Goal: Information Seeking & Learning: Learn about a topic

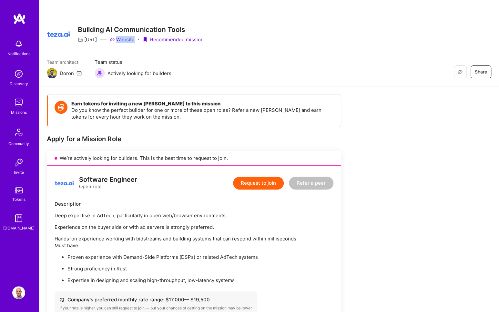
click at [16, 103] on img at bounding box center [18, 102] width 13 height 13
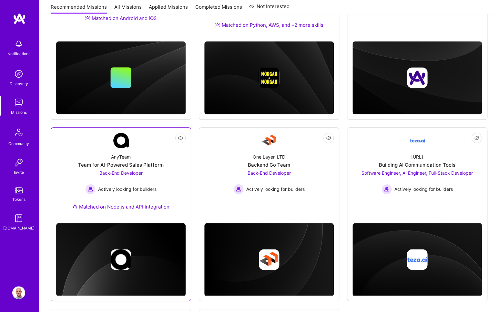
scroll to position [192, 0]
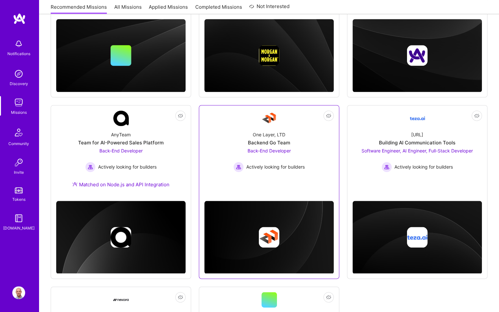
drag, startPoint x: 271, startPoint y: 150, endPoint x: 217, endPoint y: 152, distance: 54.6
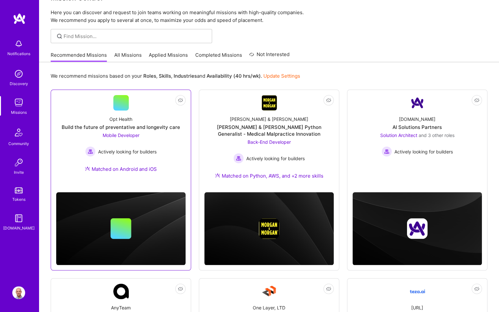
scroll to position [0, 0]
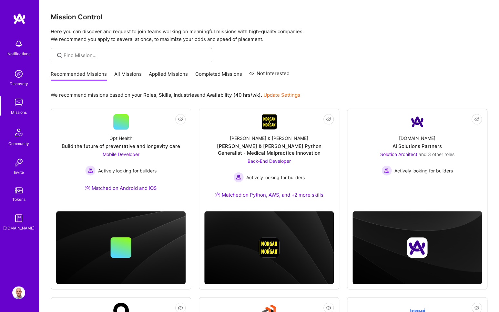
click at [135, 78] on link "All Missions" at bounding box center [127, 76] width 27 height 11
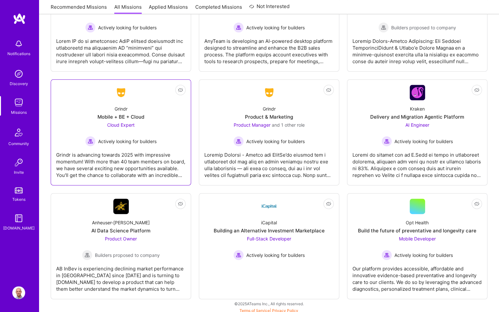
scroll to position [1578, 0]
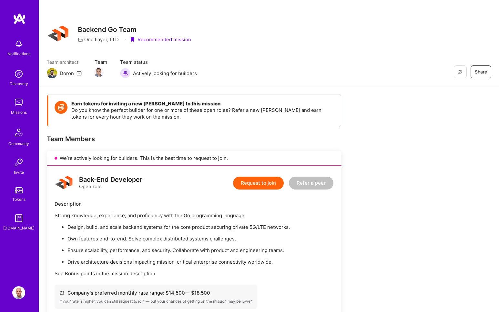
scroll to position [561, 0]
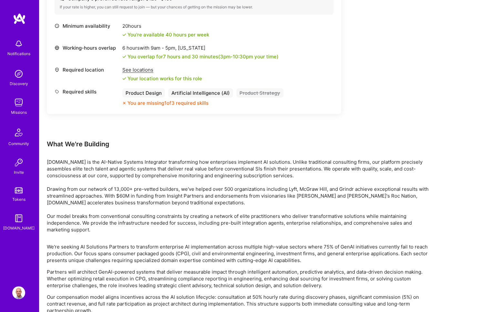
scroll to position [995, 0]
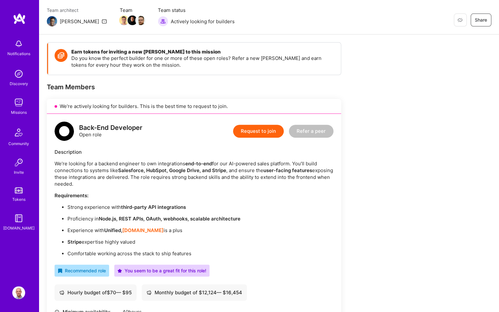
scroll to position [53, 0]
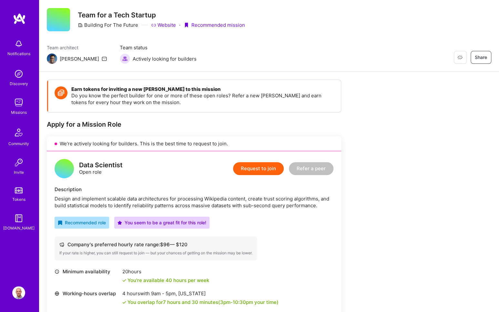
scroll to position [80, 0]
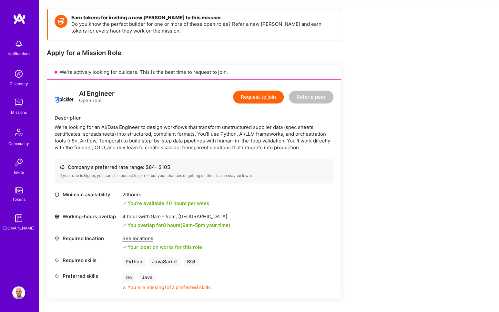
scroll to position [87, 0]
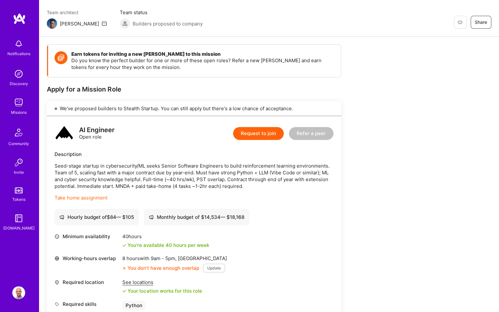
scroll to position [101, 0]
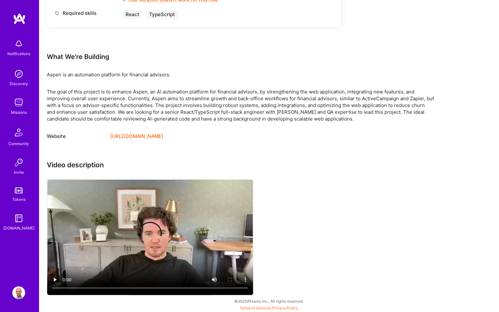
scroll to position [384, 0]
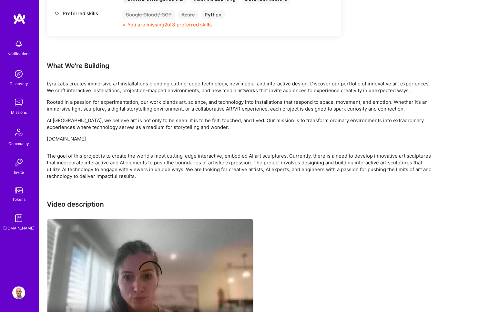
scroll to position [388, 0]
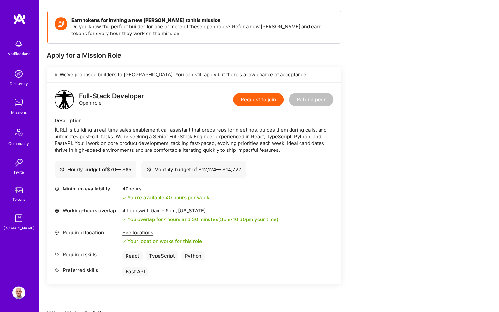
scroll to position [83, 0]
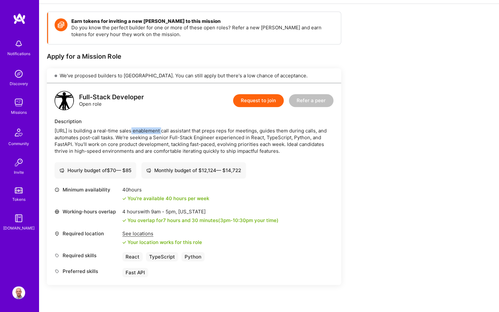
drag, startPoint x: 127, startPoint y: 128, endPoint x: 156, endPoint y: 132, distance: 28.9
click at [156, 132] on div "Othello.ai is building a real-time sales enablement call assistant that preps r…" at bounding box center [194, 140] width 279 height 27
drag, startPoint x: 55, startPoint y: 130, endPoint x: 76, endPoint y: 131, distance: 21.0
click at [76, 131] on div "Othello.ai is building a real-time sales enablement call assistant that preps r…" at bounding box center [194, 140] width 279 height 27
copy div "Othello.ai"
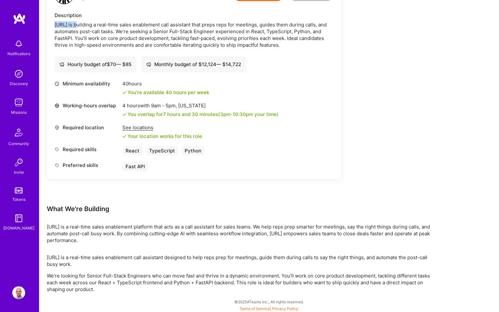
scroll to position [189, 0]
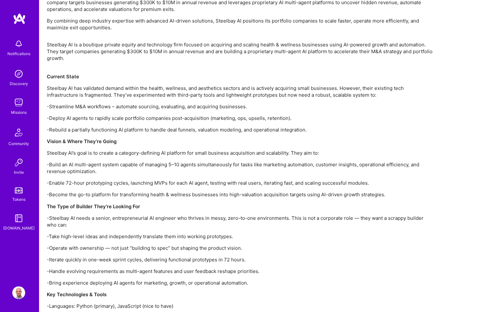
scroll to position [428, 0]
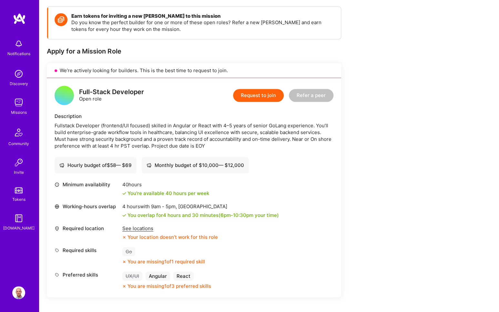
scroll to position [91, 0]
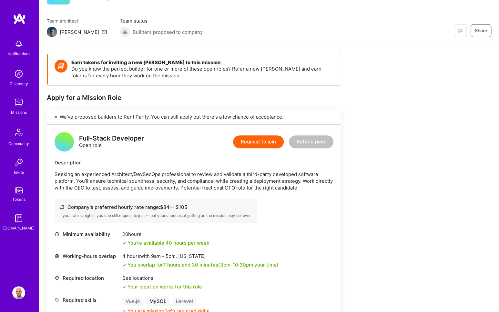
scroll to position [141, 0]
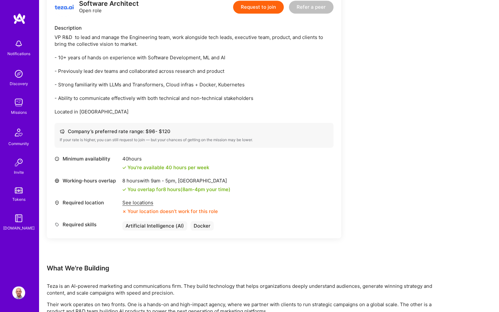
scroll to position [206, 0]
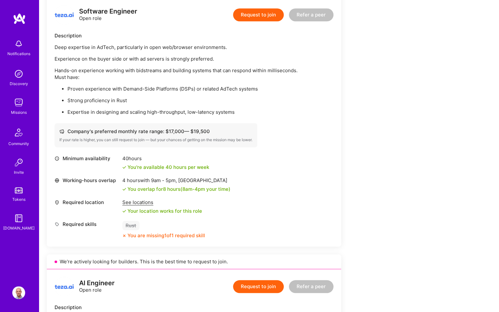
scroll to position [167, 0]
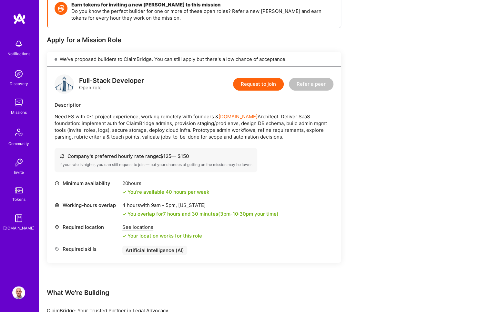
scroll to position [99, 0]
click at [101, 122] on p "Need FS with 0-1 project experience, working remotely with founders & A.Team Ar…" at bounding box center [194, 126] width 279 height 27
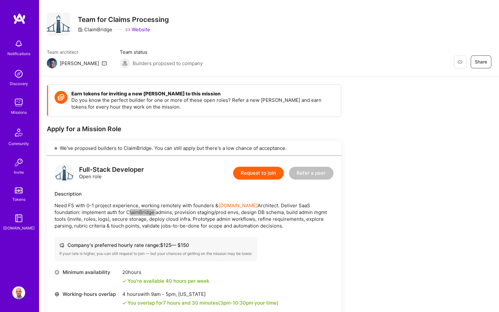
scroll to position [0, 0]
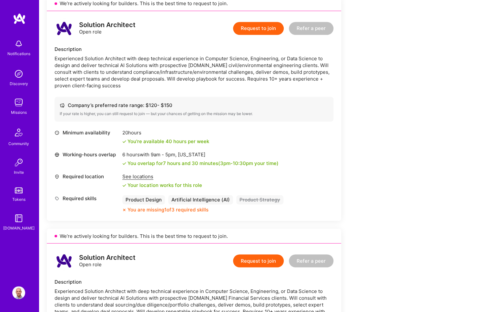
scroll to position [384, 0]
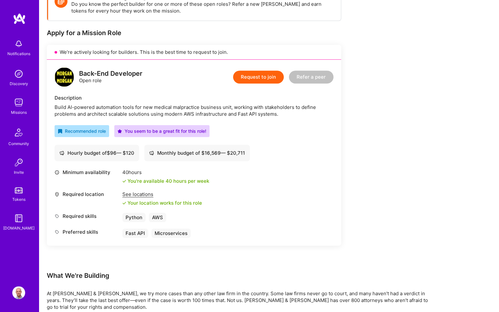
scroll to position [70, 0]
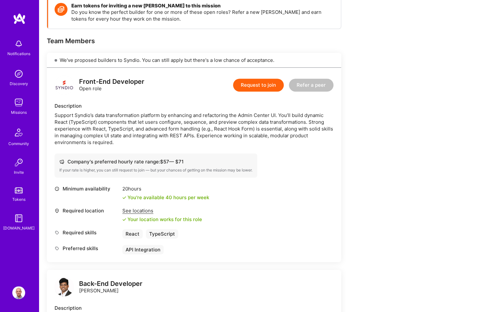
scroll to position [97, 0]
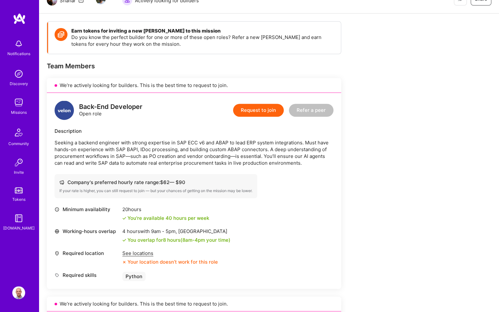
scroll to position [75, 0]
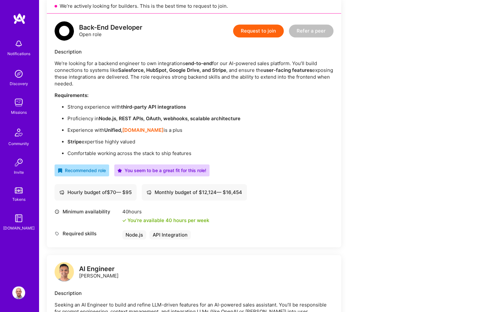
scroll to position [152, 0]
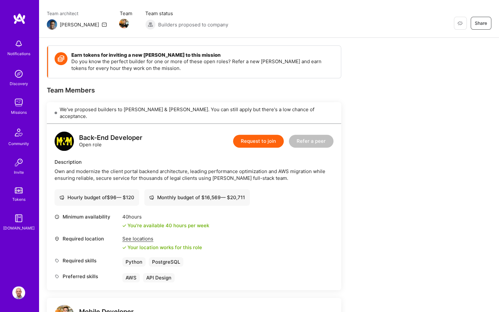
scroll to position [85, 0]
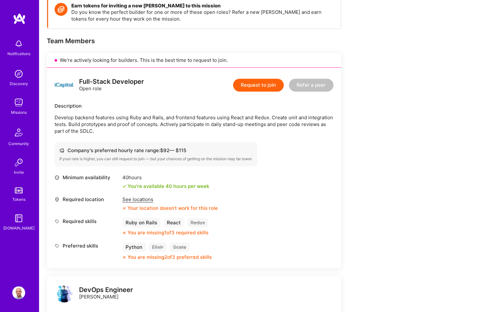
scroll to position [129, 0]
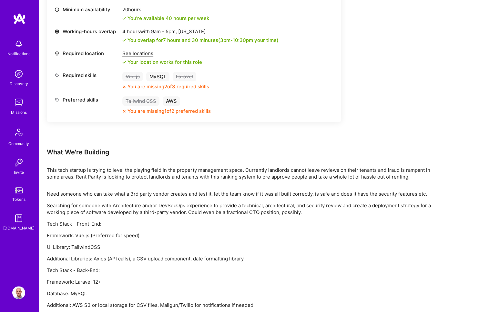
scroll to position [283, 0]
